Goal: Transaction & Acquisition: Subscribe to service/newsletter

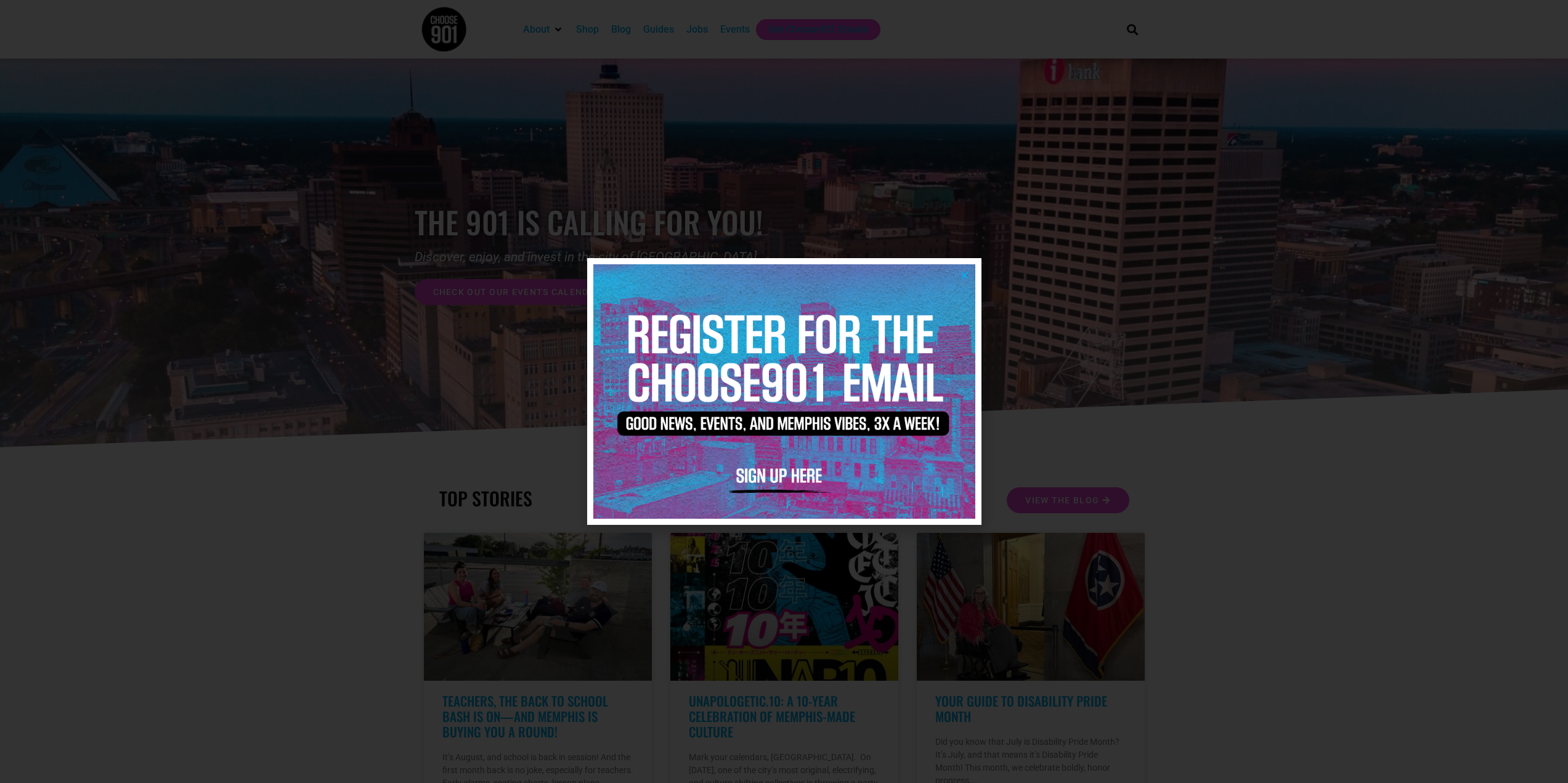
click at [790, 474] on img at bounding box center [784, 391] width 382 height 254
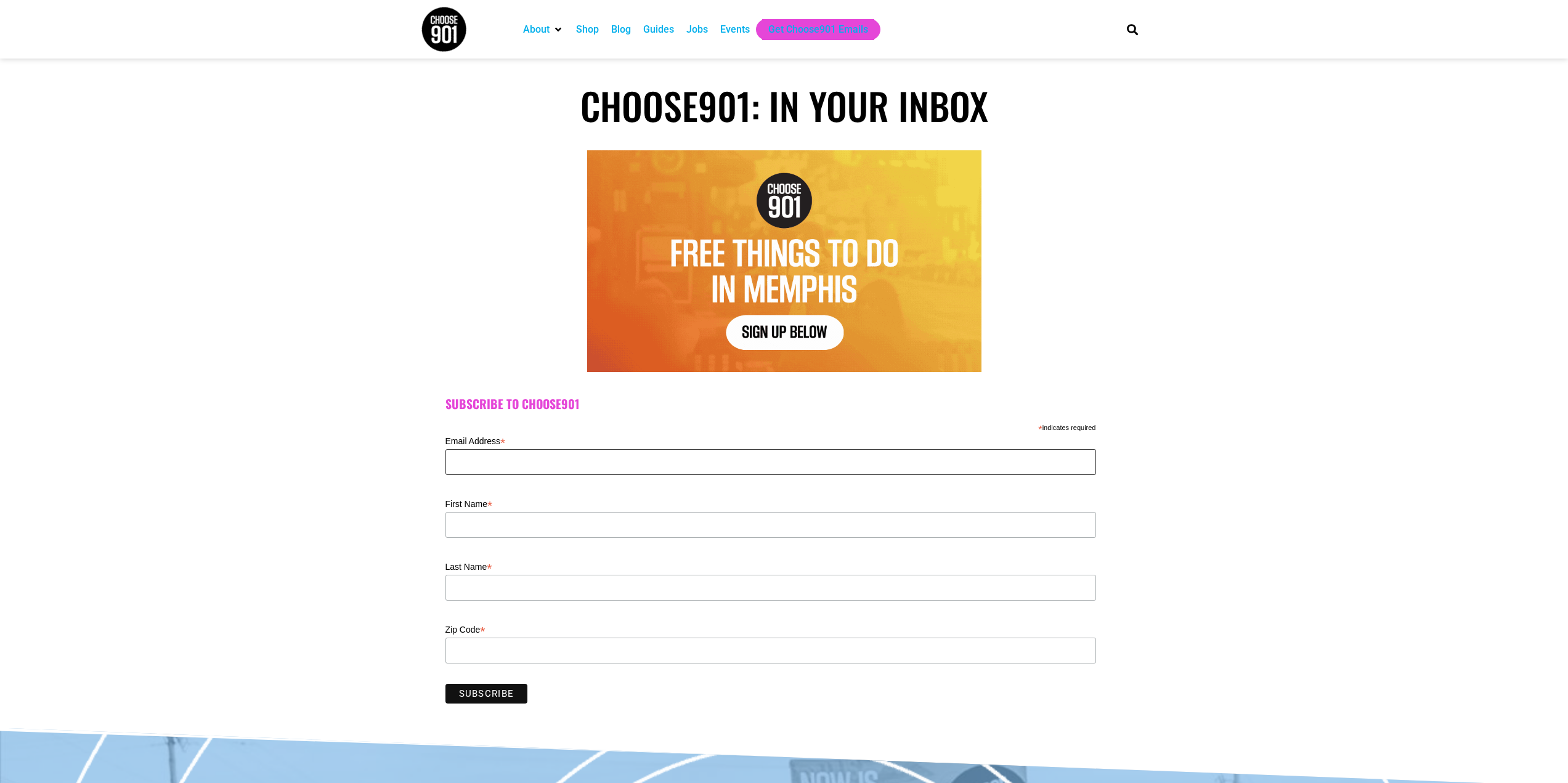
click at [605, 459] on input "Email Address *" at bounding box center [771, 463] width 651 height 26
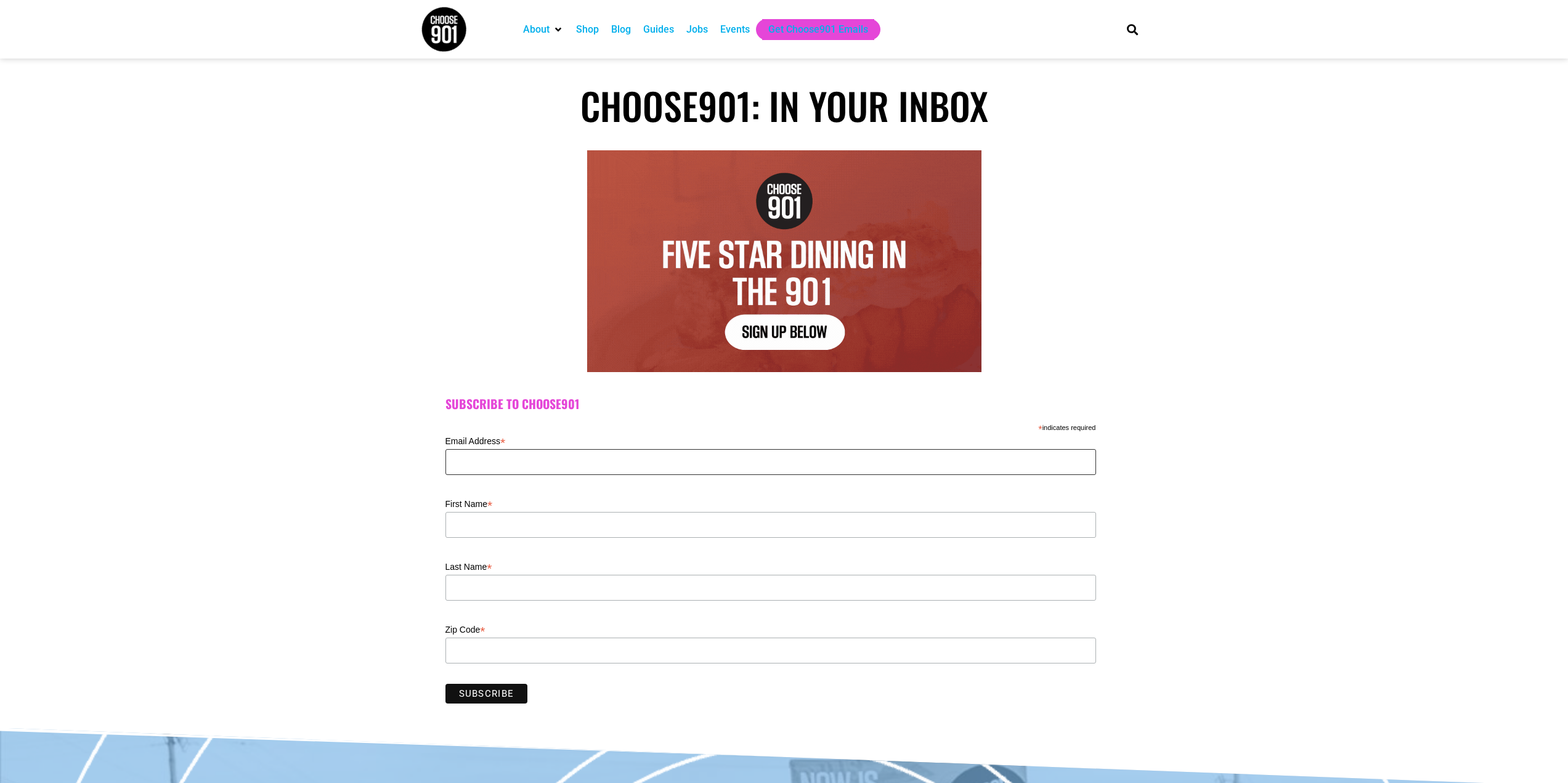
type input "peterducos@msn.com"
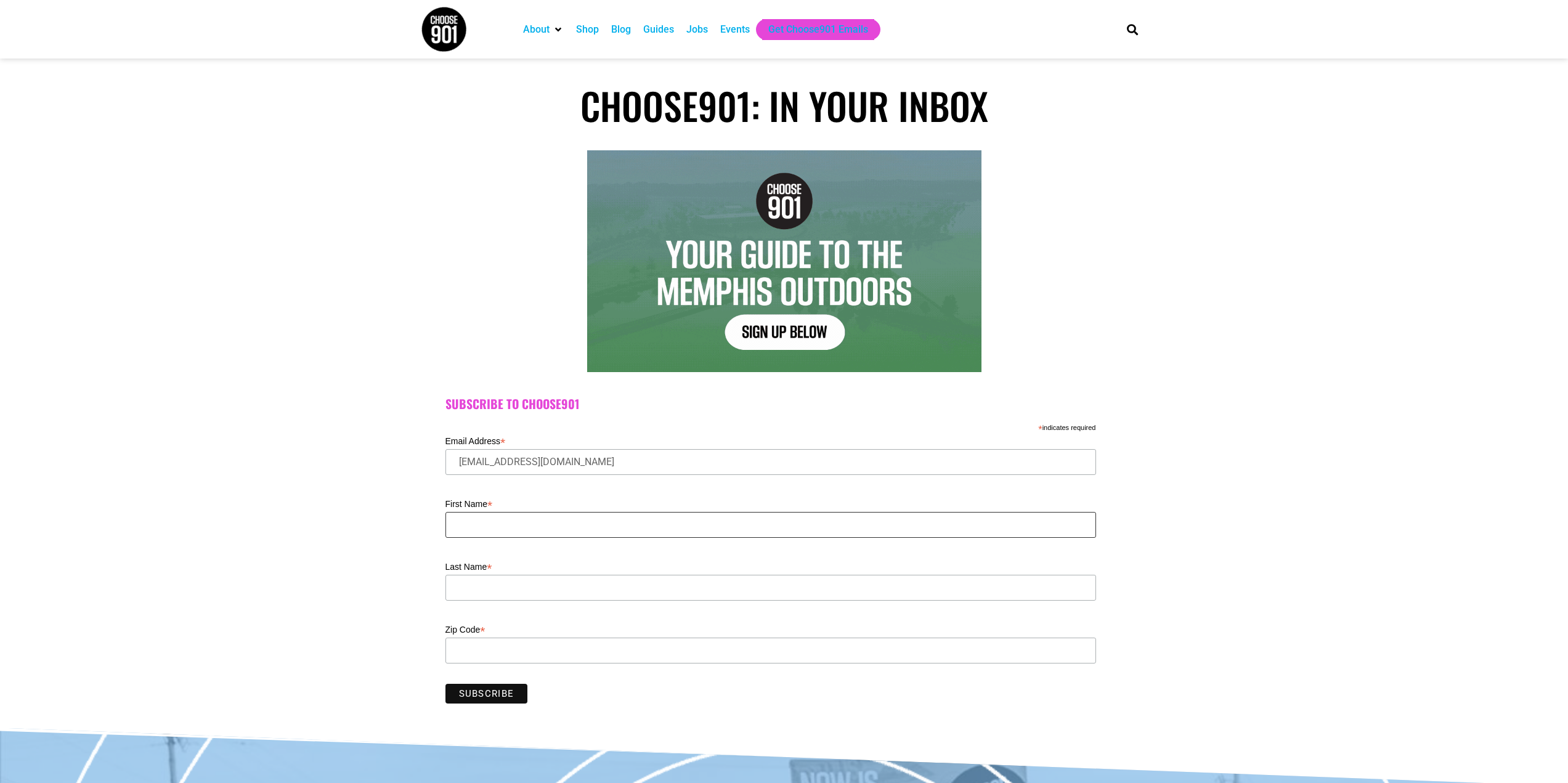
type input "Peter"
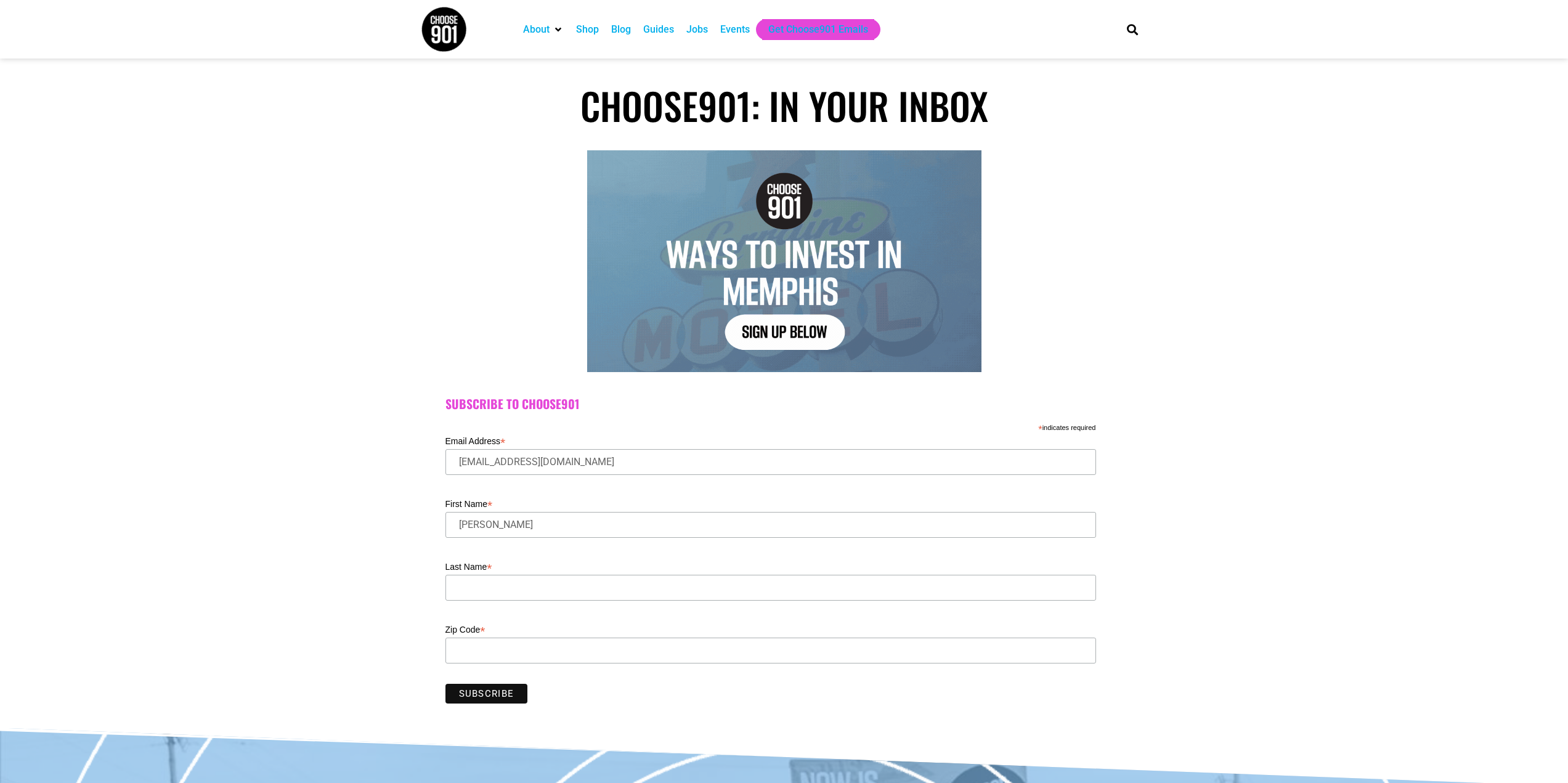
type input "Ducos"
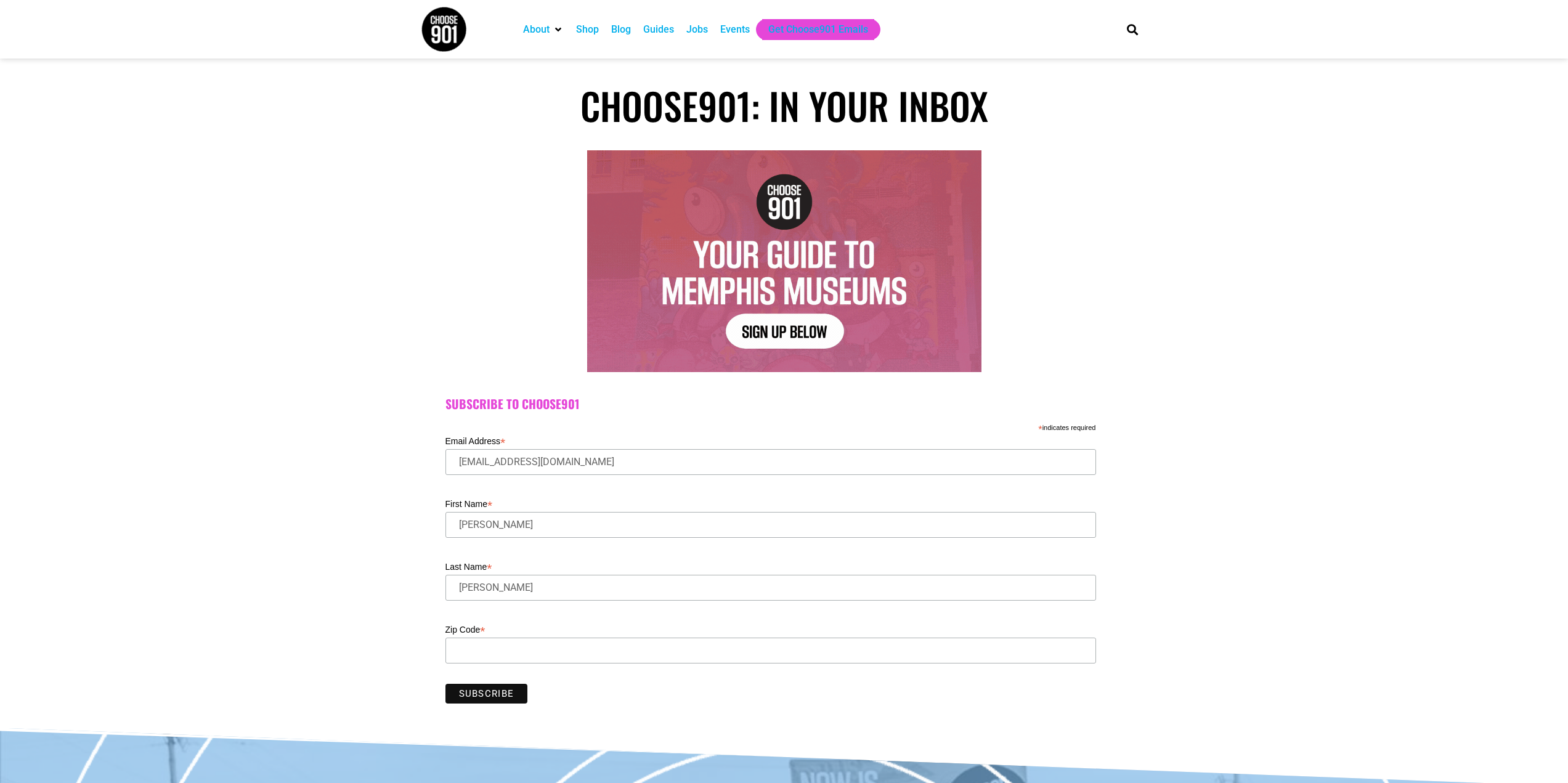
type input "53590"
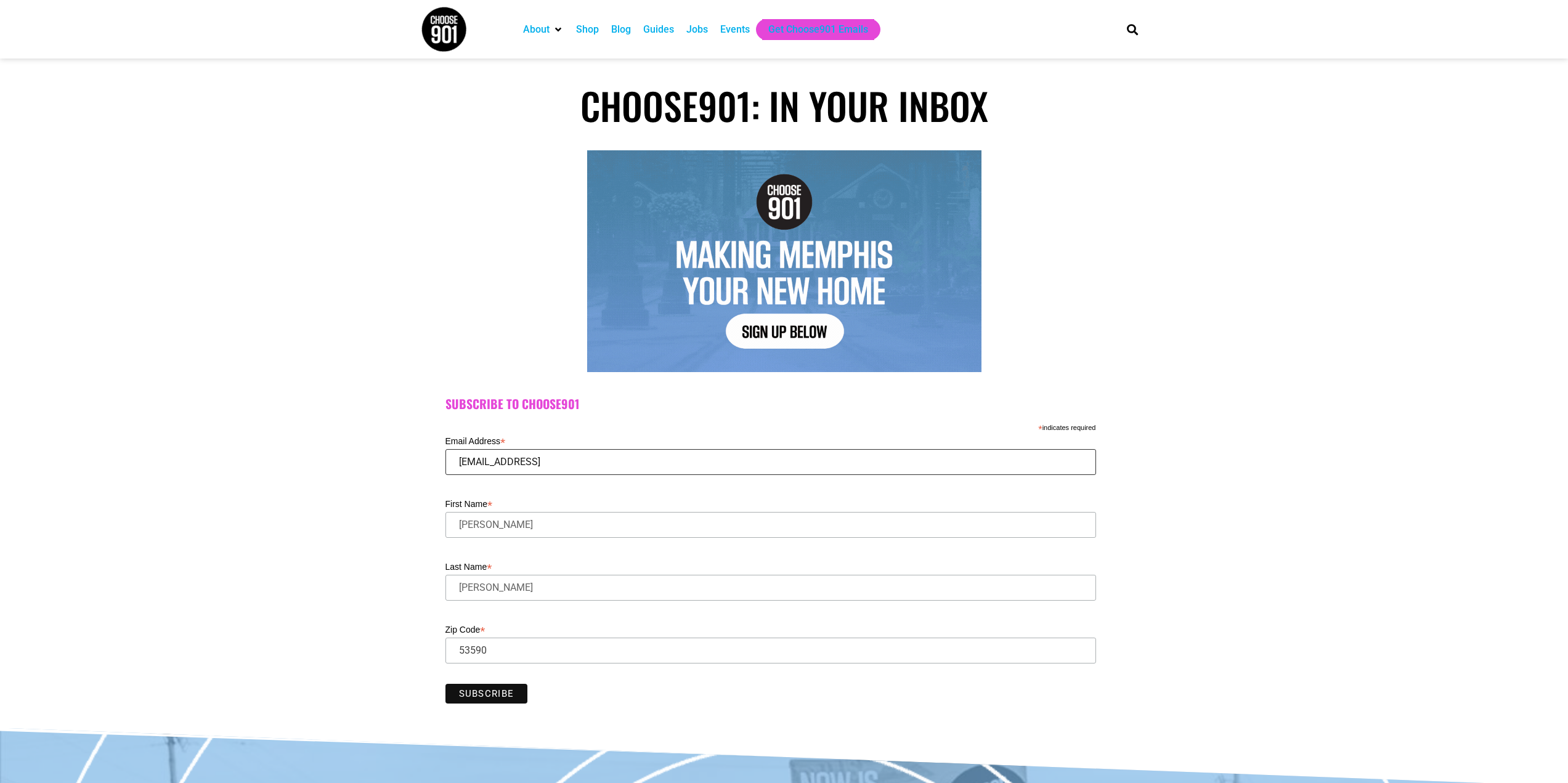
type input "peterducos@msn.com"
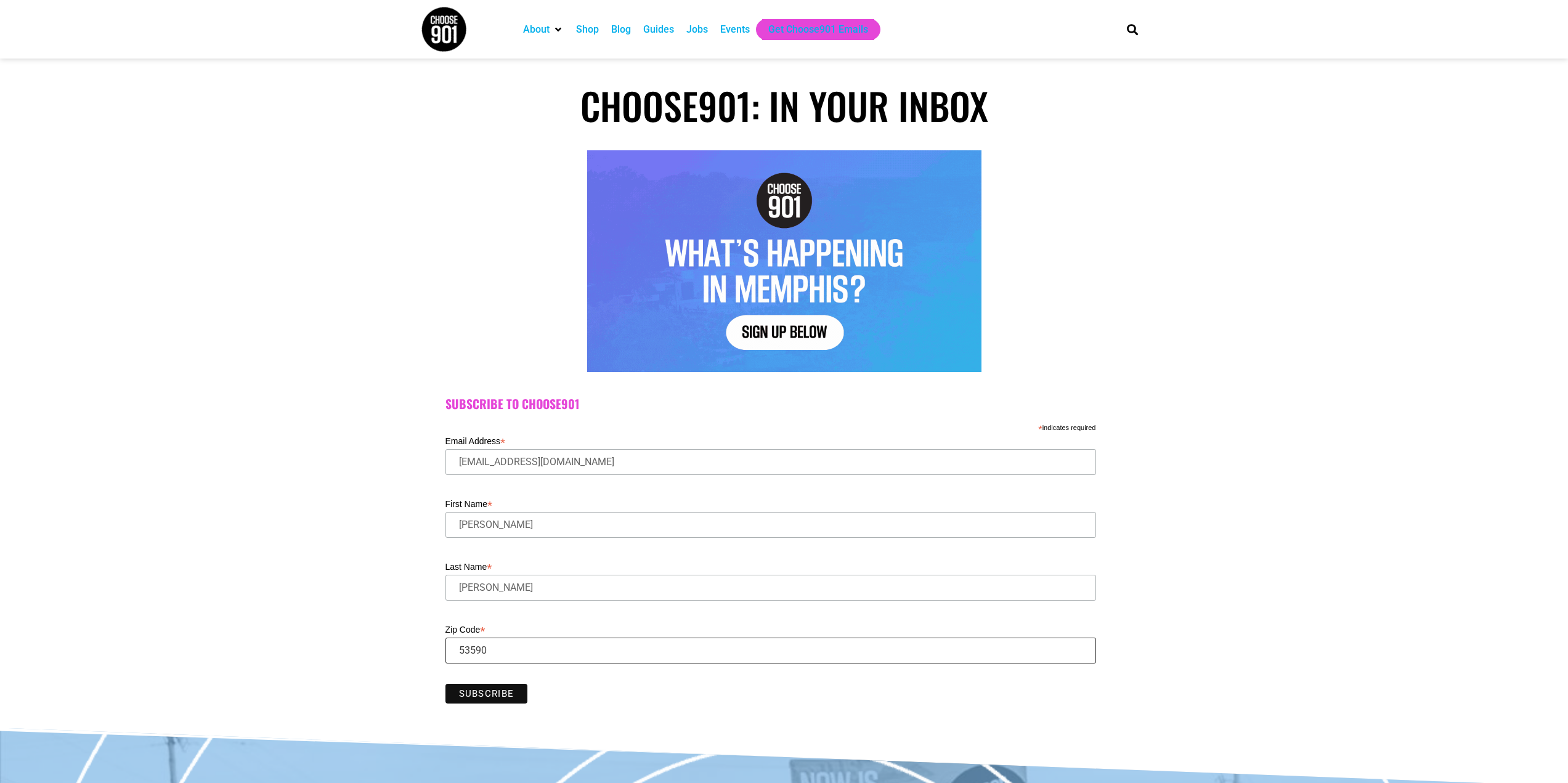
click at [522, 650] on input "Zip Code *" at bounding box center [771, 651] width 651 height 26
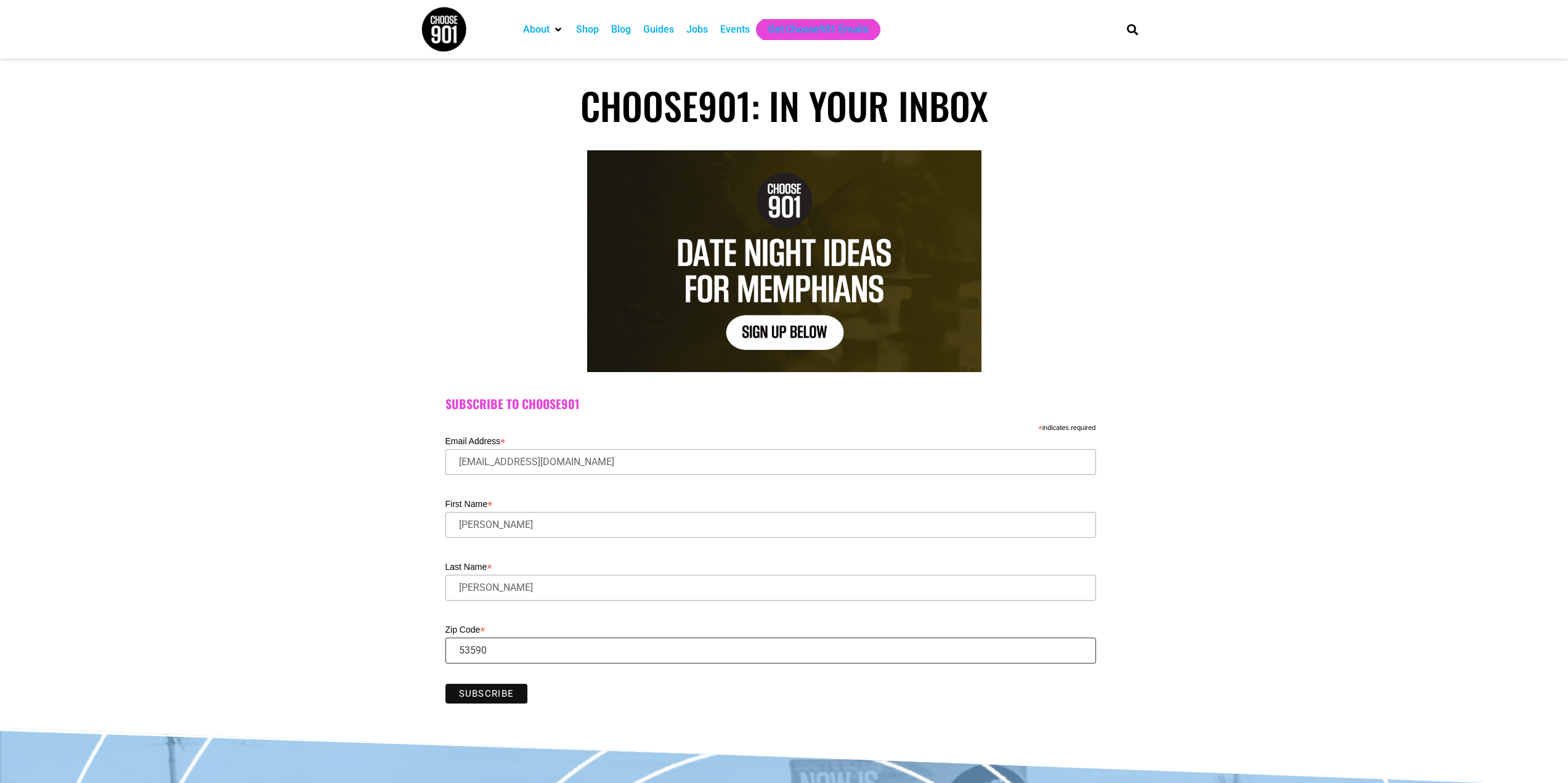
click at [522, 650] on input "Zip Code *" at bounding box center [771, 651] width 651 height 26
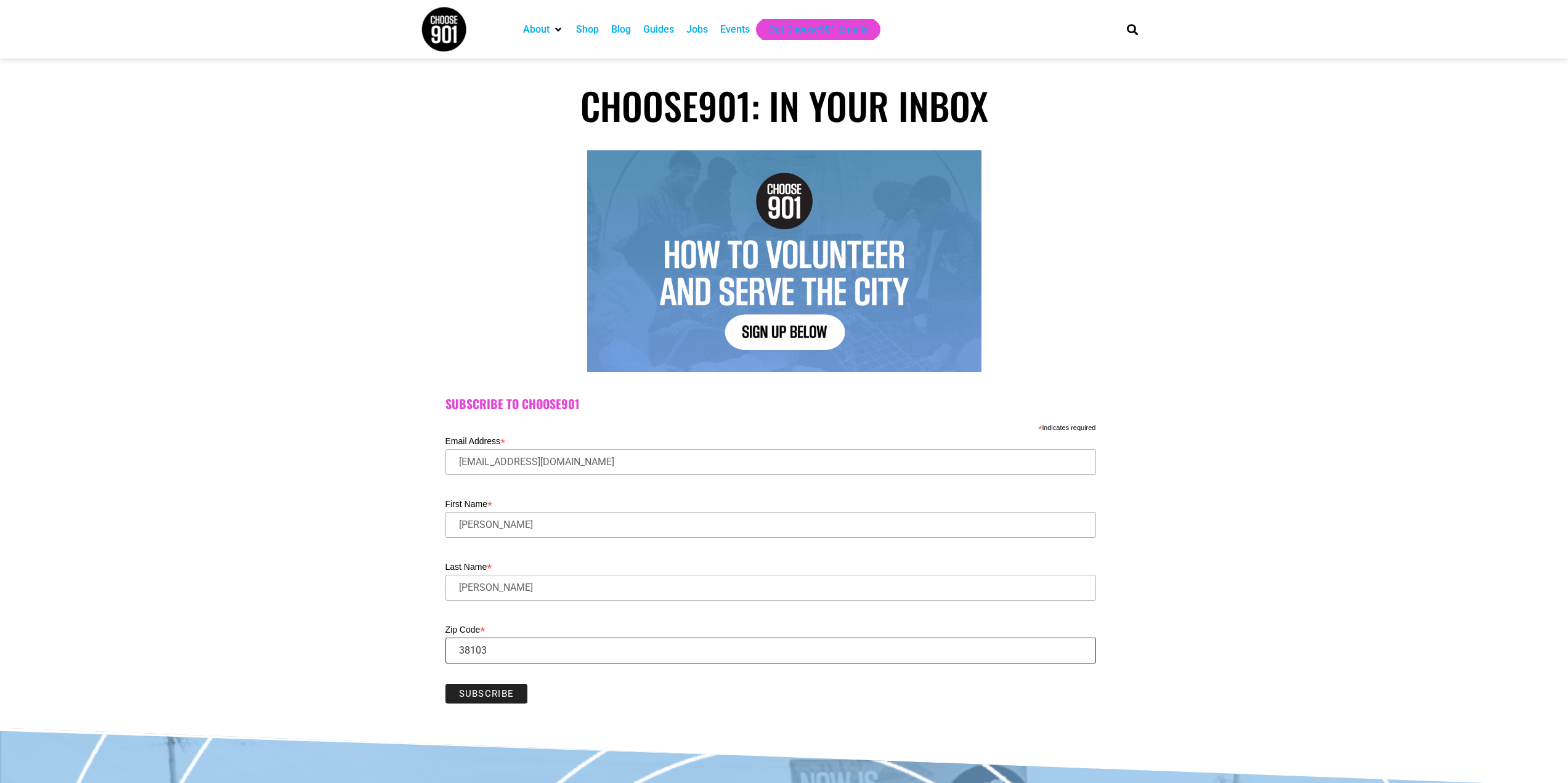
type input "38103"
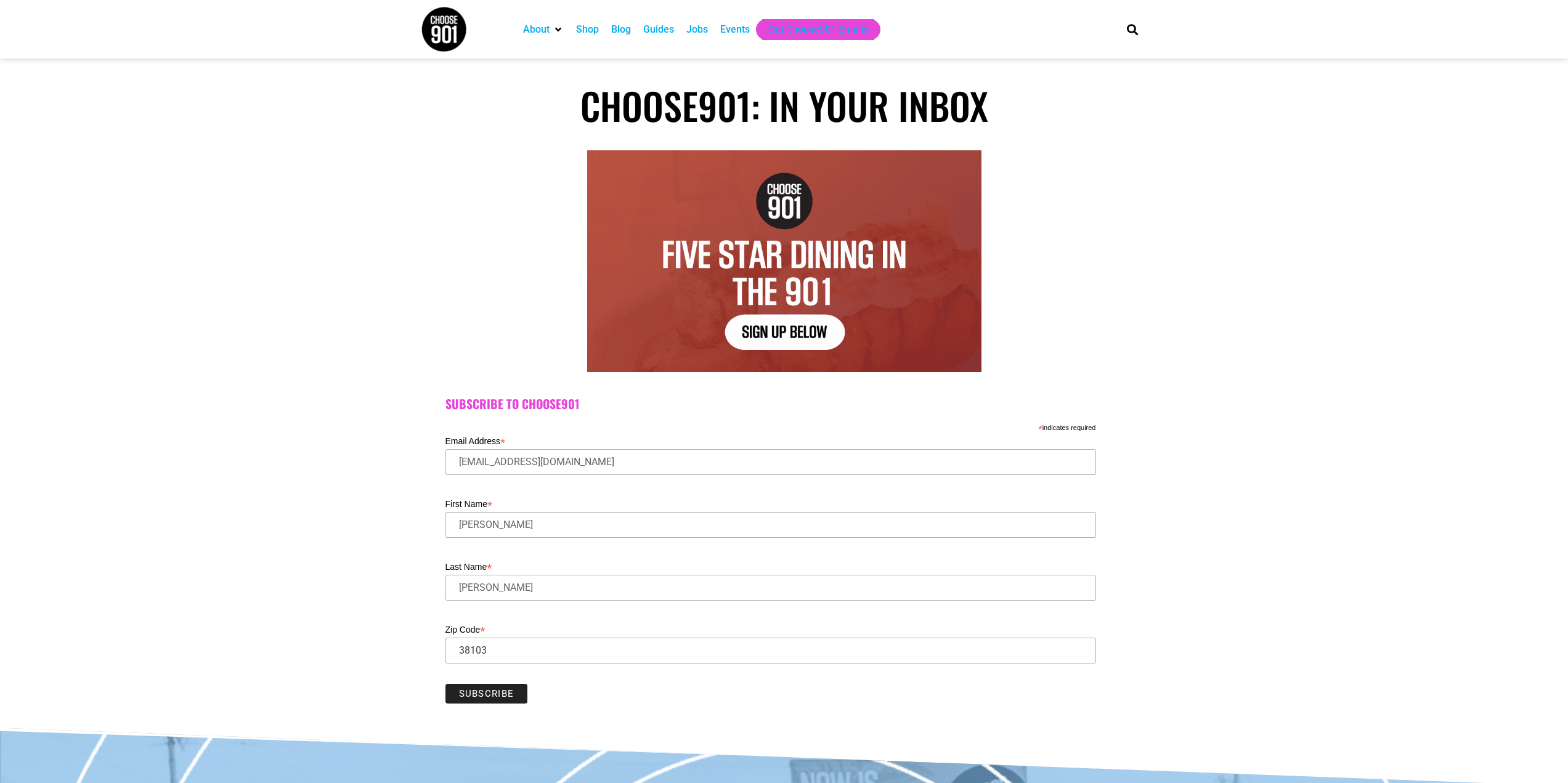
click at [512, 695] on input "Subscribe" at bounding box center [486, 694] width 82 height 20
